Goal: Information Seeking & Learning: Check status

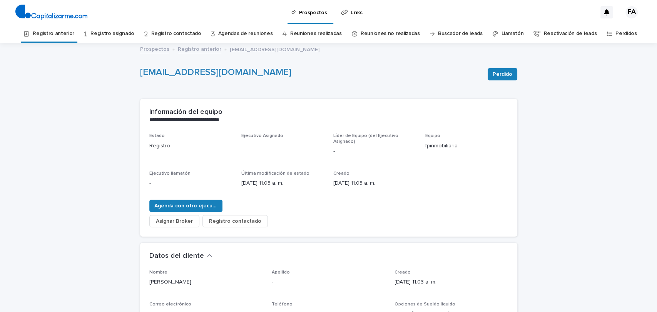
click at [147, 50] on div "Prospectos Registro anterior [EMAIL_ADDRESS][DOMAIN_NAME]" at bounding box center [328, 49] width 385 height 11
click at [147, 50] on font "Prospectos" at bounding box center [154, 49] width 29 height 5
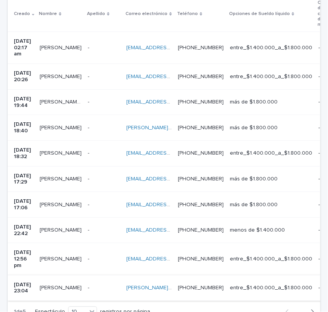
scroll to position [191, 0]
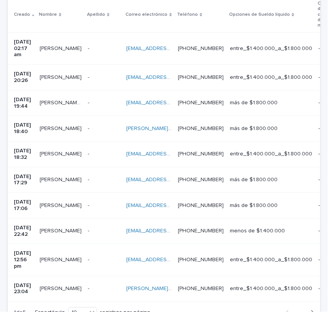
click at [108, 203] on div "- -" at bounding box center [104, 205] width 32 height 13
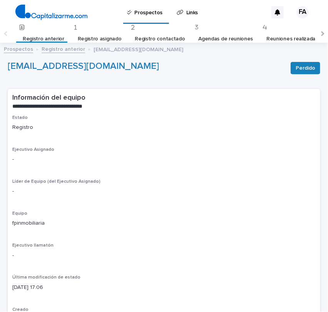
click at [62, 52] on link "Registro anterior" at bounding box center [63, 48] width 43 height 9
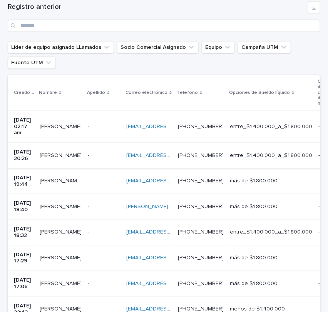
scroll to position [111, 0]
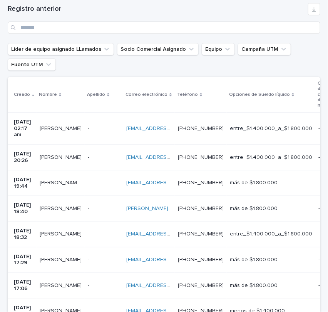
click at [108, 257] on p at bounding box center [104, 260] width 32 height 7
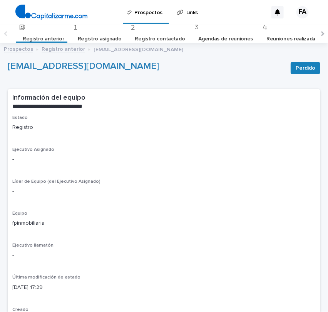
click at [62, 51] on font "Registro anterior" at bounding box center [63, 49] width 43 height 5
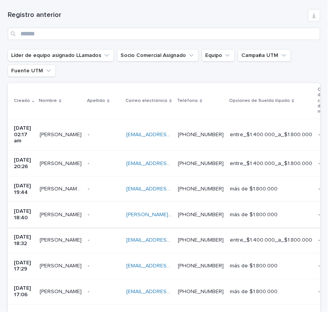
scroll to position [105, 0]
click at [114, 237] on p at bounding box center [104, 240] width 32 height 7
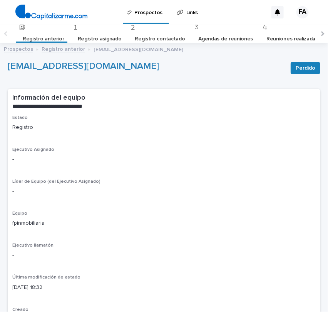
click at [74, 49] on font "Registro anterior" at bounding box center [63, 49] width 43 height 5
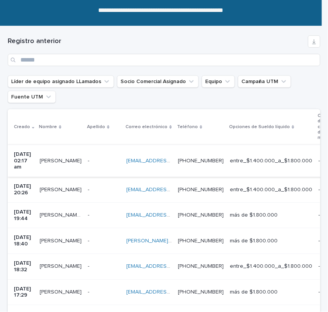
scroll to position [70, 0]
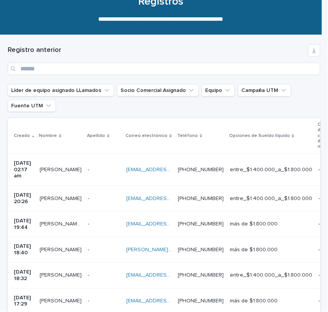
click at [168, 228] on td "[EMAIL_ADDRESS][DOMAIN_NAME] [EMAIL_ADDRESS][DOMAIN_NAME]" at bounding box center [149, 224] width 52 height 26
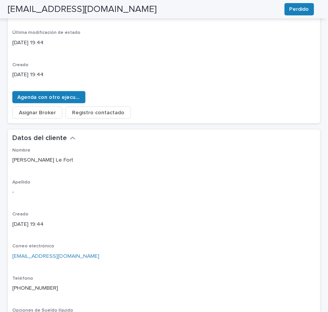
scroll to position [244, 0]
